Goal: Navigation & Orientation: Find specific page/section

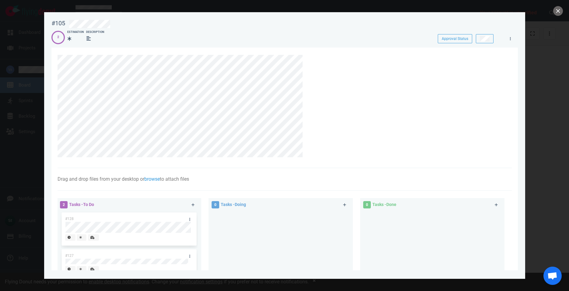
scroll to position [100, 0]
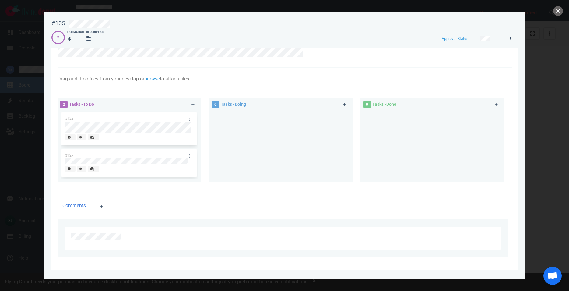
click at [277, 176] on div at bounding box center [280, 144] width 137 height 67
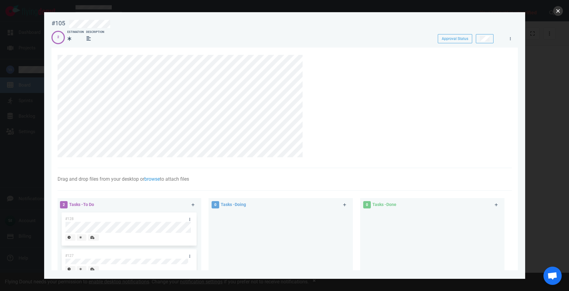
click at [559, 10] on button "close" at bounding box center [558, 11] width 10 height 10
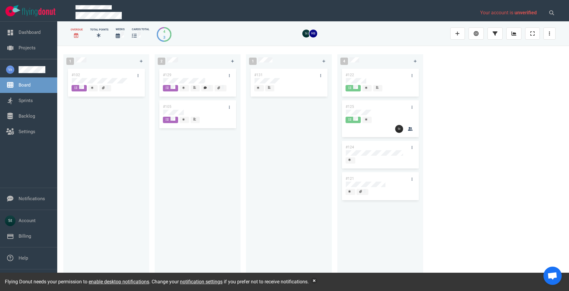
click at [172, 82] on div "#129 #105" at bounding box center [197, 172] width 79 height 210
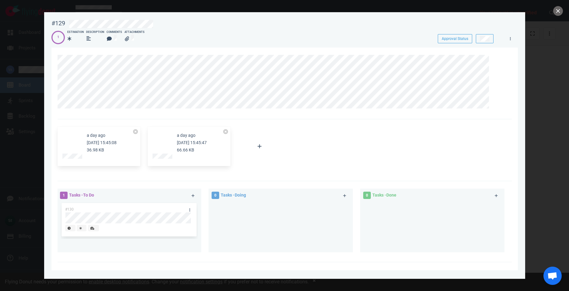
scroll to position [134, 0]
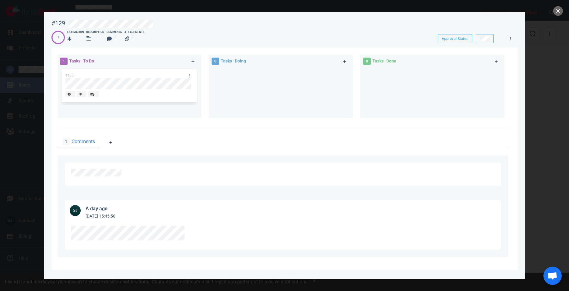
click at [20, 160] on div at bounding box center [284, 145] width 569 height 291
click at [565, 9] on div at bounding box center [284, 145] width 569 height 291
click at [562, 10] on button "close" at bounding box center [558, 11] width 10 height 10
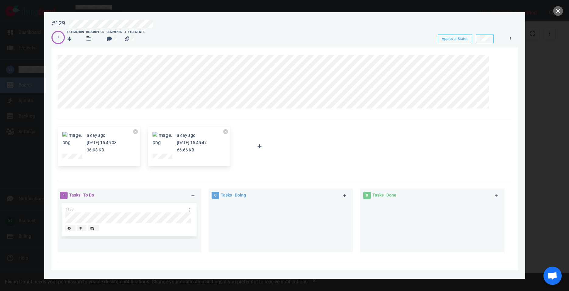
click at [39, 111] on div at bounding box center [284, 145] width 569 height 291
click at [557, 11] on button "close" at bounding box center [558, 11] width 10 height 10
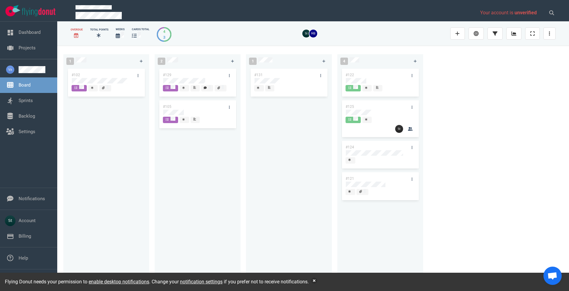
click at [30, 87] on link "Board" at bounding box center [25, 84] width 12 height 5
click at [33, 103] on link "Sprints" at bounding box center [26, 100] width 14 height 5
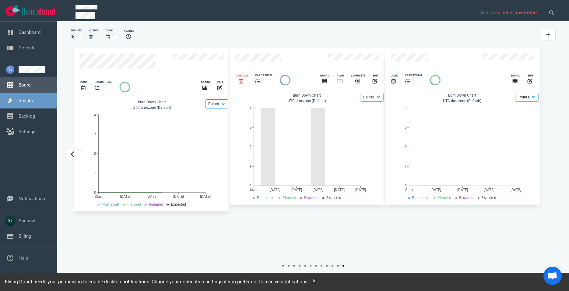
click at [30, 88] on link "Board" at bounding box center [25, 84] width 12 height 5
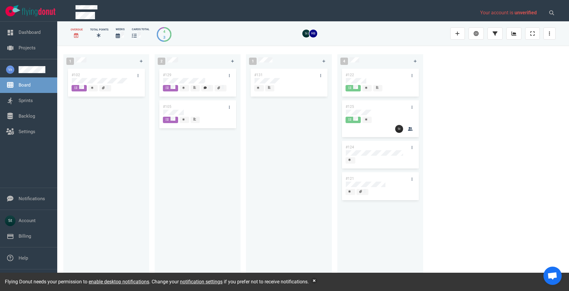
click at [30, 88] on link "Board" at bounding box center [25, 84] width 12 height 5
click at [36, 66] on link at bounding box center [36, 69] width 34 height 7
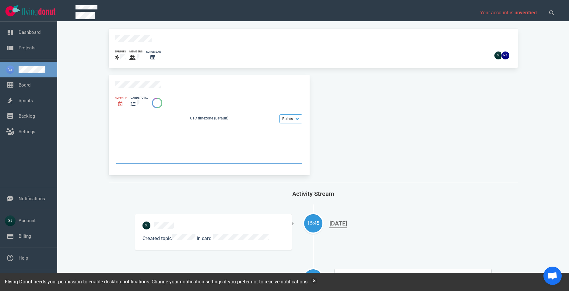
click at [129, 43] on div "sprints members scrumban" at bounding box center [313, 48] width 409 height 39
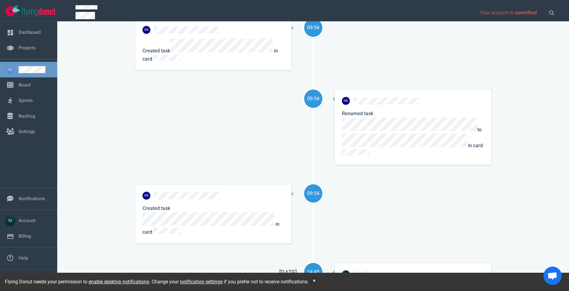
scroll to position [833, 0]
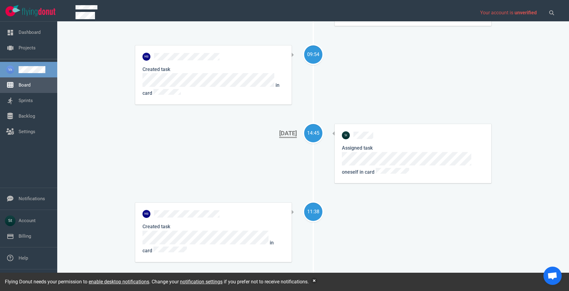
click at [30, 85] on link "Board" at bounding box center [25, 84] width 12 height 5
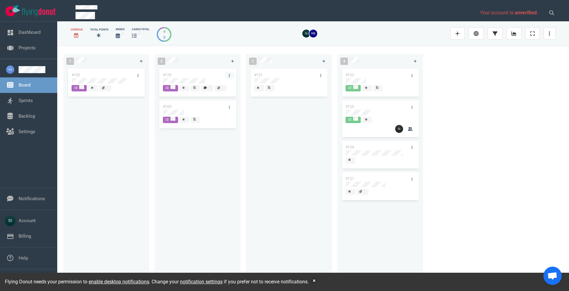
click at [231, 76] on link at bounding box center [229, 76] width 10 height 8
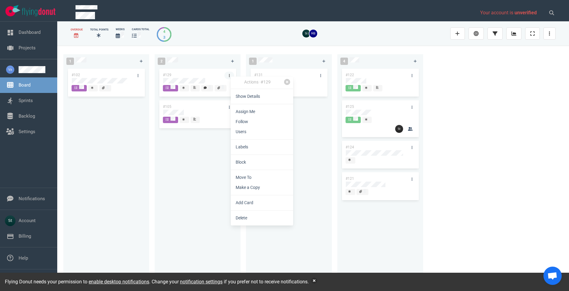
click at [231, 76] on div "Actions · #129 Show Details Assign Me Follow Users Labels Block Move To Make a …" at bounding box center [262, 150] width 62 height 149
